Goal: Information Seeking & Learning: Learn about a topic

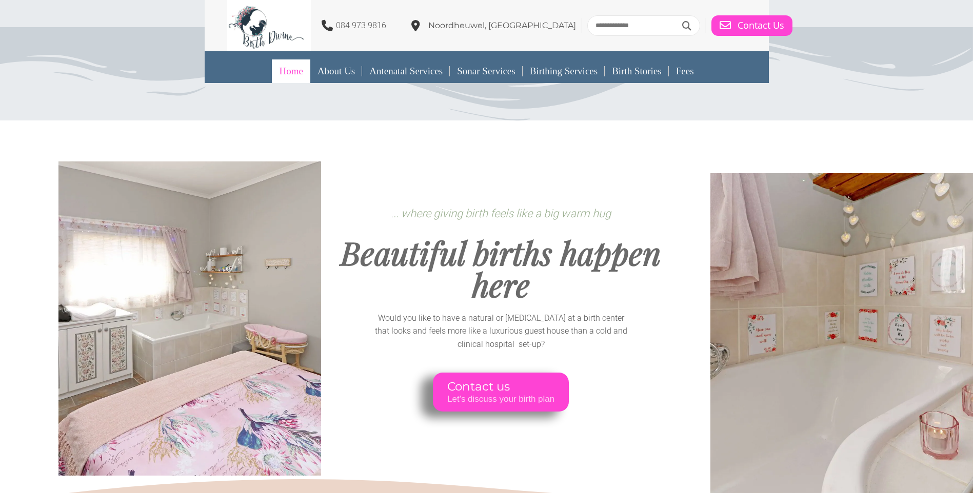
click at [293, 72] on link "Home" at bounding box center [291, 71] width 38 height 24
click at [634, 73] on link "Birth Stories" at bounding box center [637, 71] width 64 height 24
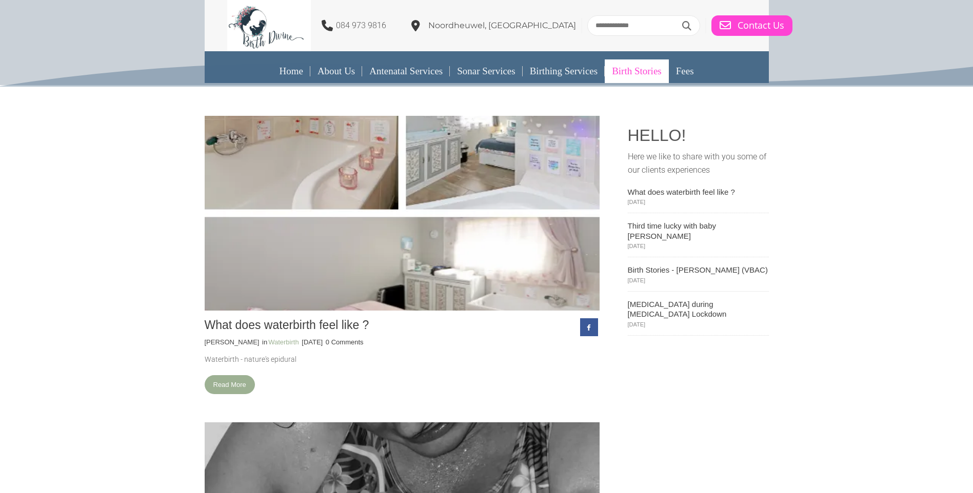
click at [419, 26] on icon at bounding box center [415, 25] width 9 height 11
click at [438, 20] on p "Noordheuwel, [GEOGRAPHIC_DATA]" at bounding box center [502, 25] width 148 height 13
click at [470, 24] on span "Noordheuwel, [GEOGRAPHIC_DATA]" at bounding box center [502, 26] width 148 height 10
click at [533, 23] on span "Noordheuwel, [GEOGRAPHIC_DATA]" at bounding box center [502, 26] width 148 height 10
click at [515, 30] on span "Noordheuwel, [GEOGRAPHIC_DATA]" at bounding box center [502, 26] width 148 height 10
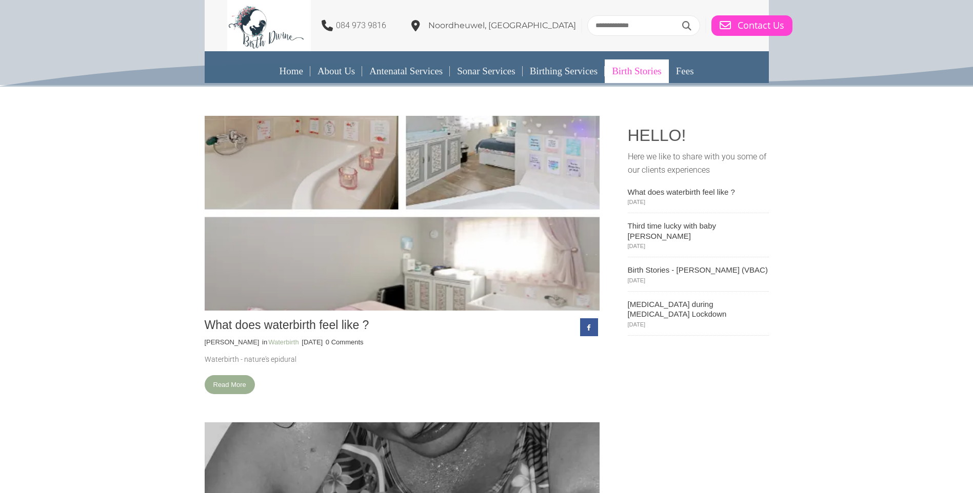
drag, startPoint x: 515, startPoint y: 30, endPoint x: 435, endPoint y: 25, distance: 80.1
click at [435, 25] on span "Noordheuwel, [GEOGRAPHIC_DATA]" at bounding box center [502, 26] width 148 height 10
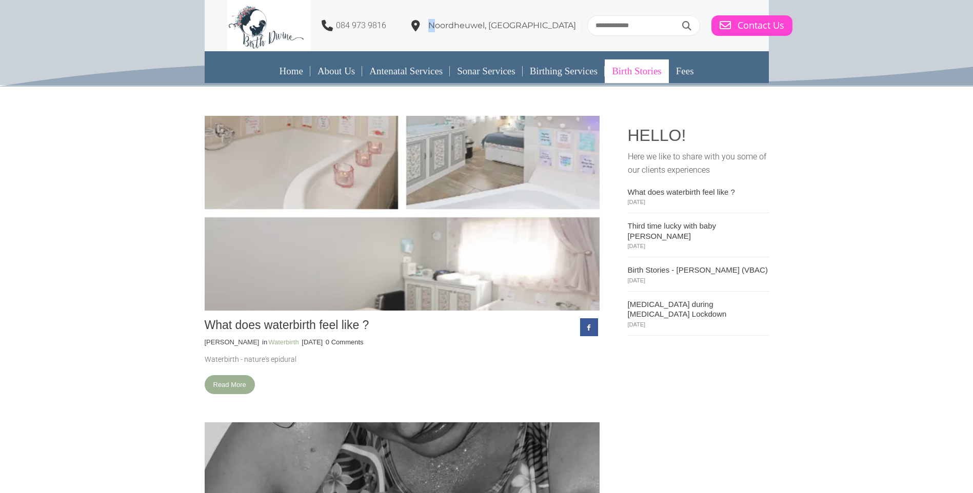
drag, startPoint x: 435, startPoint y: 25, endPoint x: 293, endPoint y: 148, distance: 187.6
click at [293, 148] on span at bounding box center [402, 213] width 427 height 210
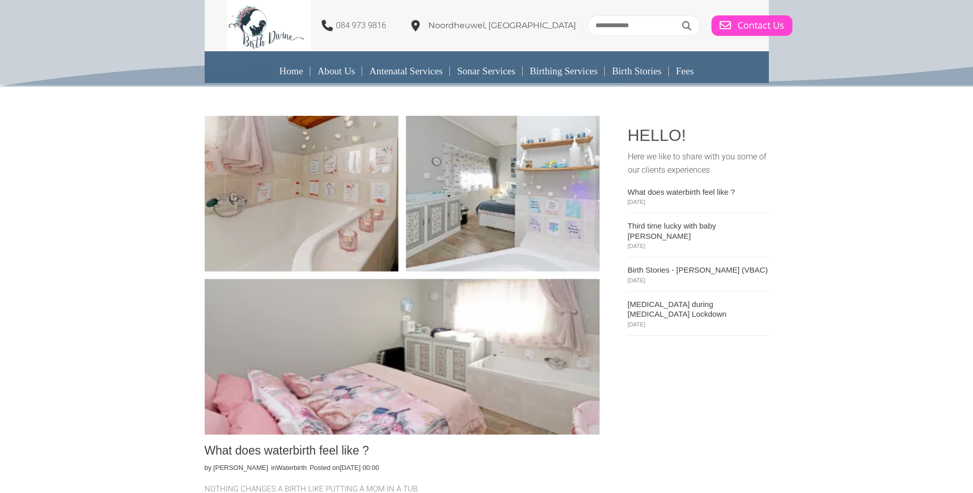
click at [343, 210] on img at bounding box center [402, 275] width 395 height 319
